Goal: Information Seeking & Learning: Learn about a topic

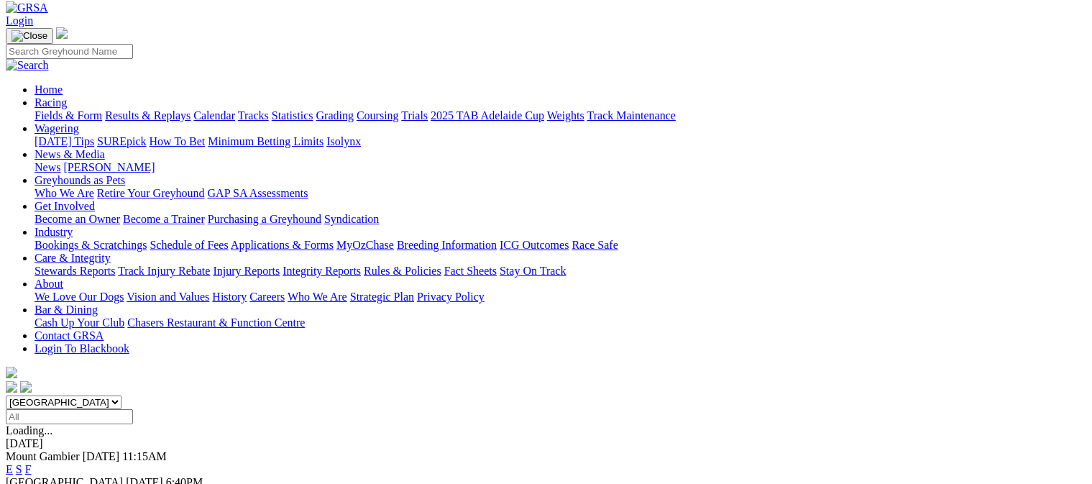
scroll to position [144, 0]
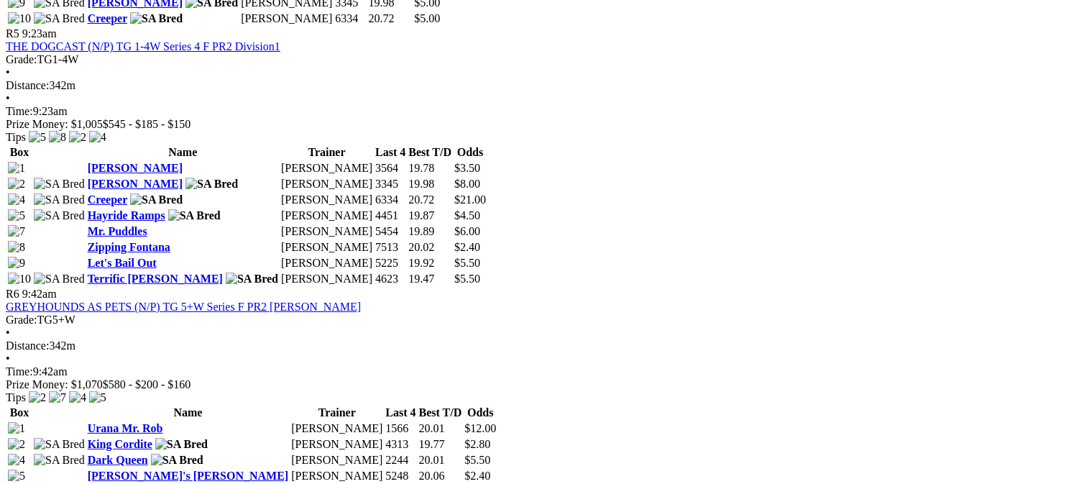
scroll to position [1797, 0]
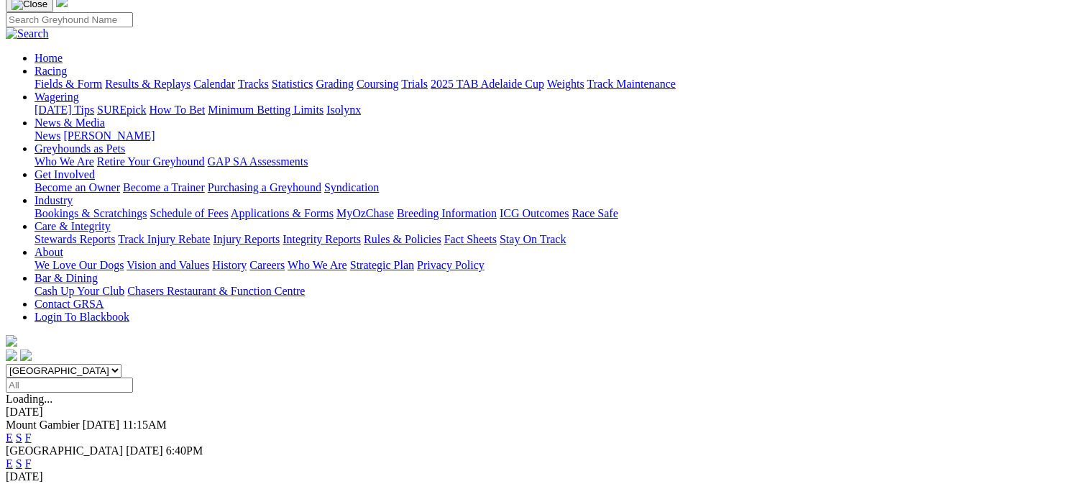
scroll to position [216, 0]
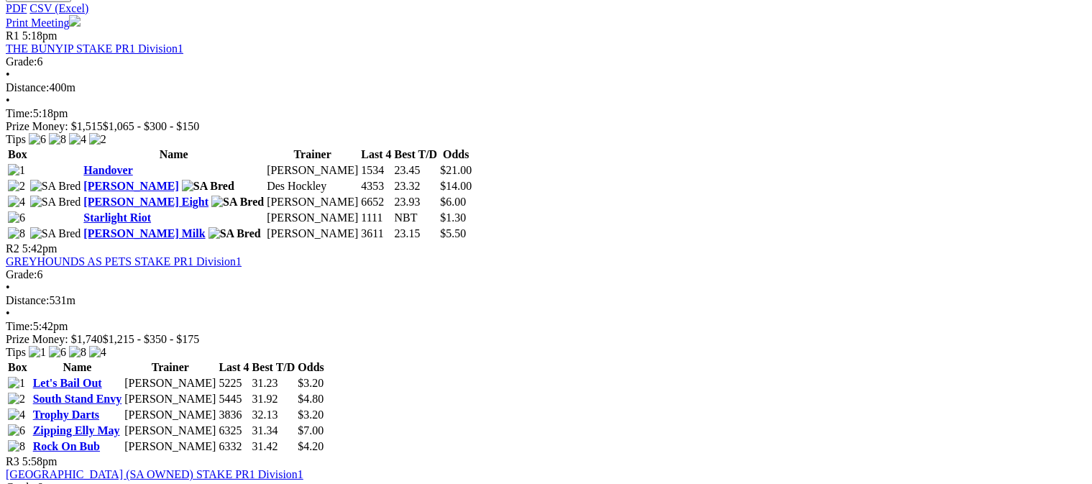
scroll to position [791, 0]
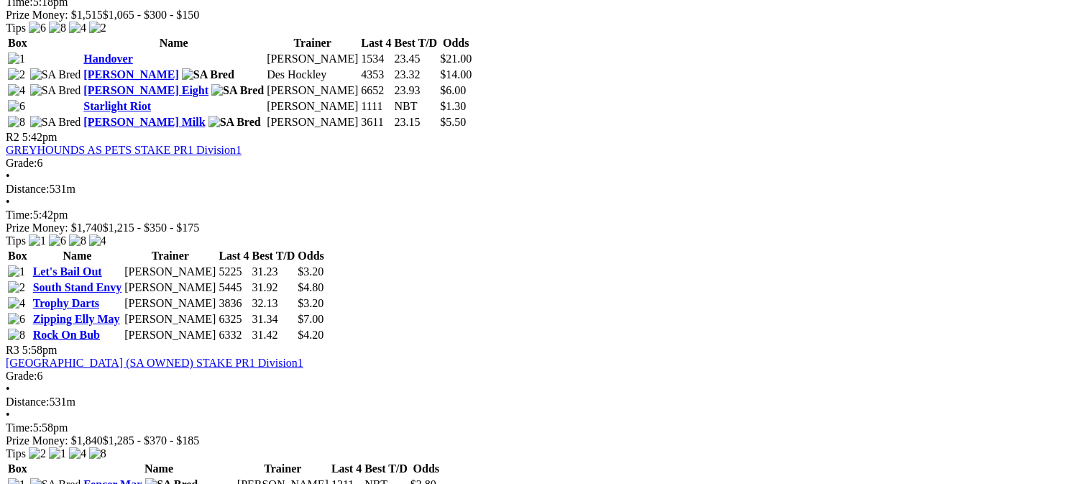
scroll to position [862, 0]
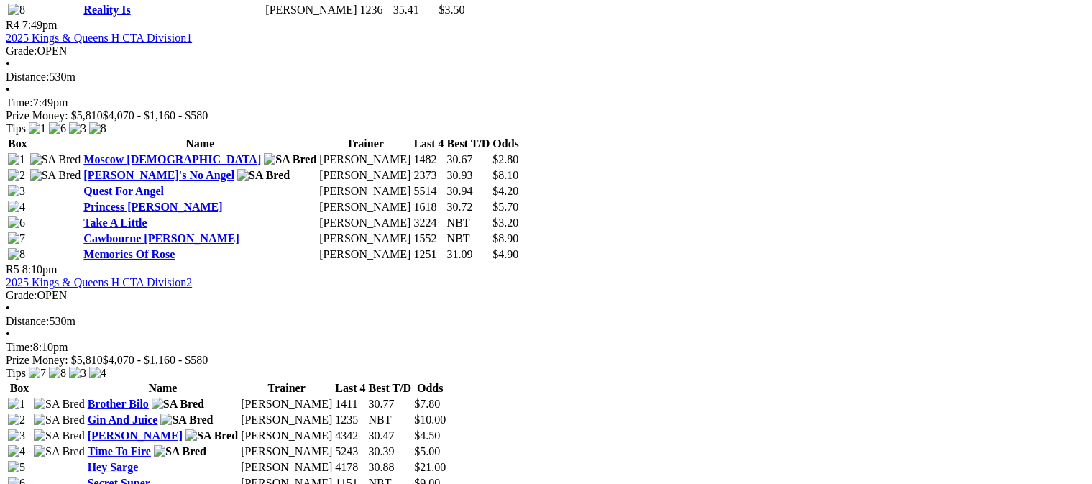
scroll to position [1509, 0]
